Goal: Information Seeking & Learning: Find specific fact

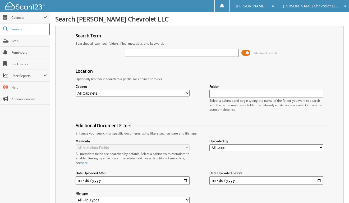
click at [149, 54] on input "text" at bounding box center [182, 53] width 114 height 8
type input "453904"
click at [137, 48] on div "453904 Advanced Search" at bounding box center [199, 53] width 253 height 14
drag, startPoint x: 140, startPoint y: 50, endPoint x: 105, endPoint y: 49, distance: 35.7
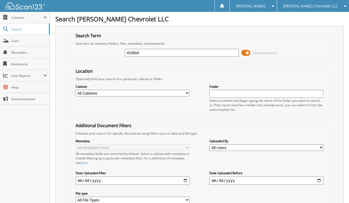
click at [105, 49] on div "453904 Advanced Search" at bounding box center [199, 53] width 253 height 14
type input "453928"
drag, startPoint x: 144, startPoint y: 51, endPoint x: 98, endPoint y: 51, distance: 46.5
click at [98, 51] on div "453928 Advanced Search" at bounding box center [199, 53] width 253 height 14
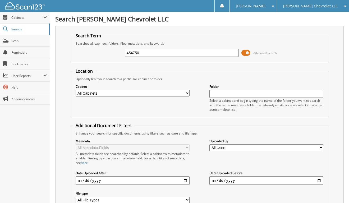
type input "454750"
drag, startPoint x: 143, startPoint y: 51, endPoint x: 89, endPoint y: 52, distance: 53.9
click at [89, 52] on div "454750 Advanced Search" at bounding box center [199, 53] width 253 height 14
type input "453928"
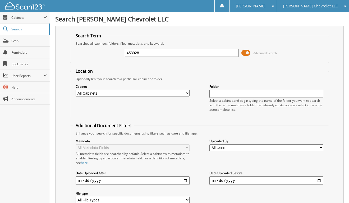
drag, startPoint x: 142, startPoint y: 53, endPoint x: 104, endPoint y: 51, distance: 38.1
click at [104, 51] on div "453928 Advanced Search" at bounding box center [199, 53] width 253 height 14
